Goal: Transaction & Acquisition: Purchase product/service

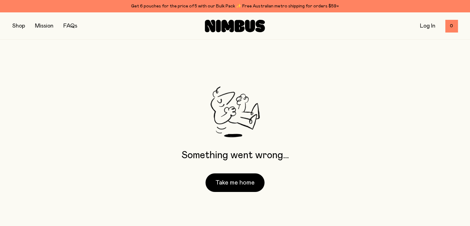
click at [17, 27] on button "button" at bounding box center [18, 26] width 13 height 9
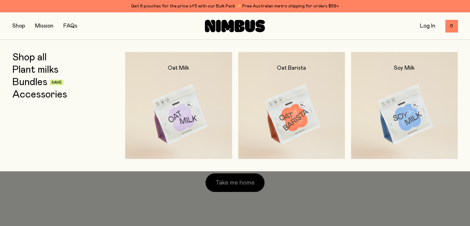
click at [39, 82] on link "Bundles" at bounding box center [29, 82] width 35 height 11
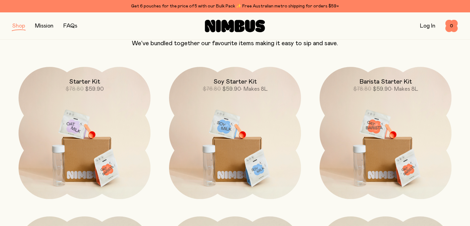
scroll to position [64, 0]
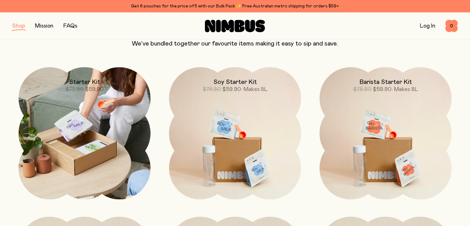
click at [120, 116] on img at bounding box center [85, 133] width 132 height 132
